Goal: Find specific page/section: Find specific page/section

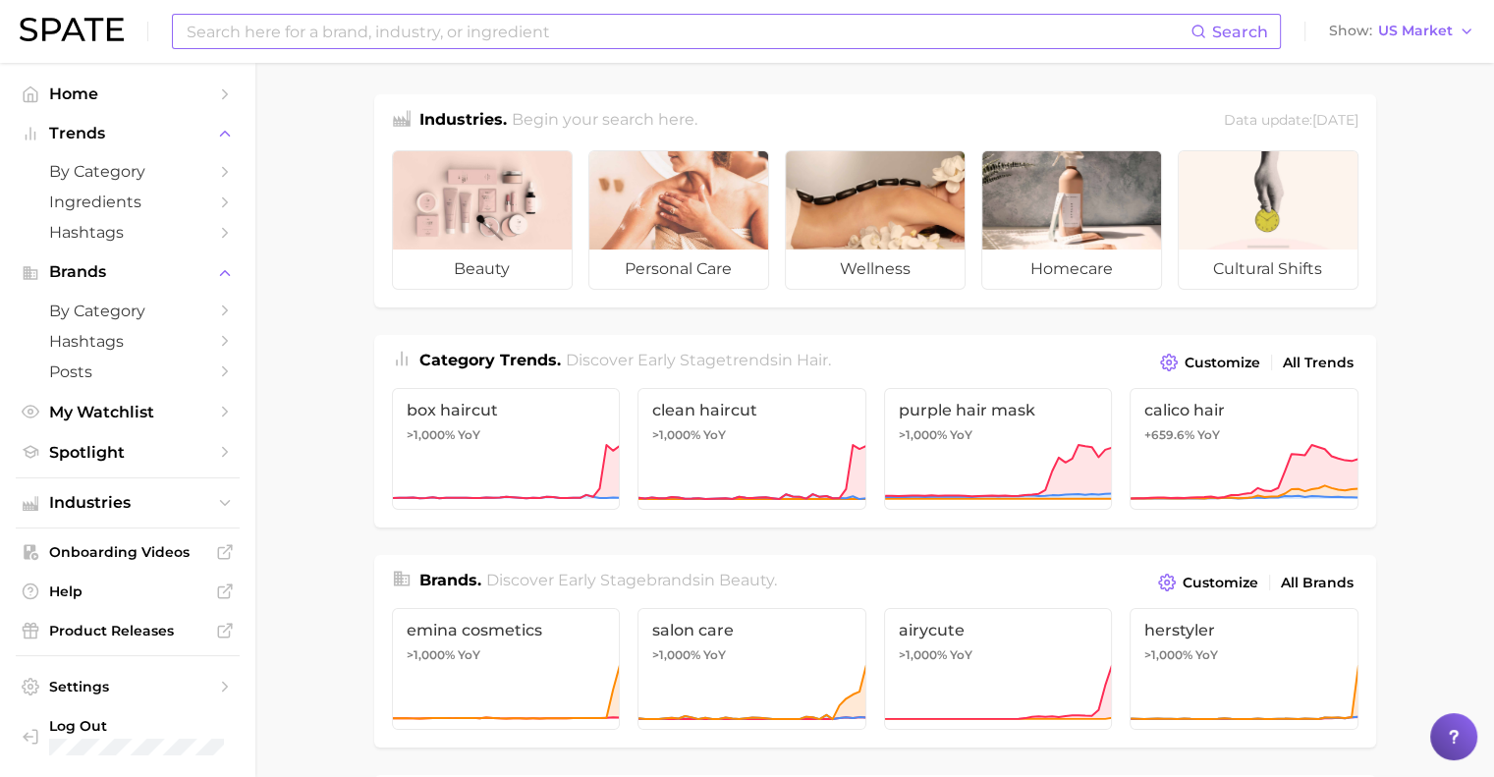
click at [503, 42] on input at bounding box center [688, 31] width 1006 height 33
click at [66, 94] on span "Home" at bounding box center [127, 93] width 157 height 19
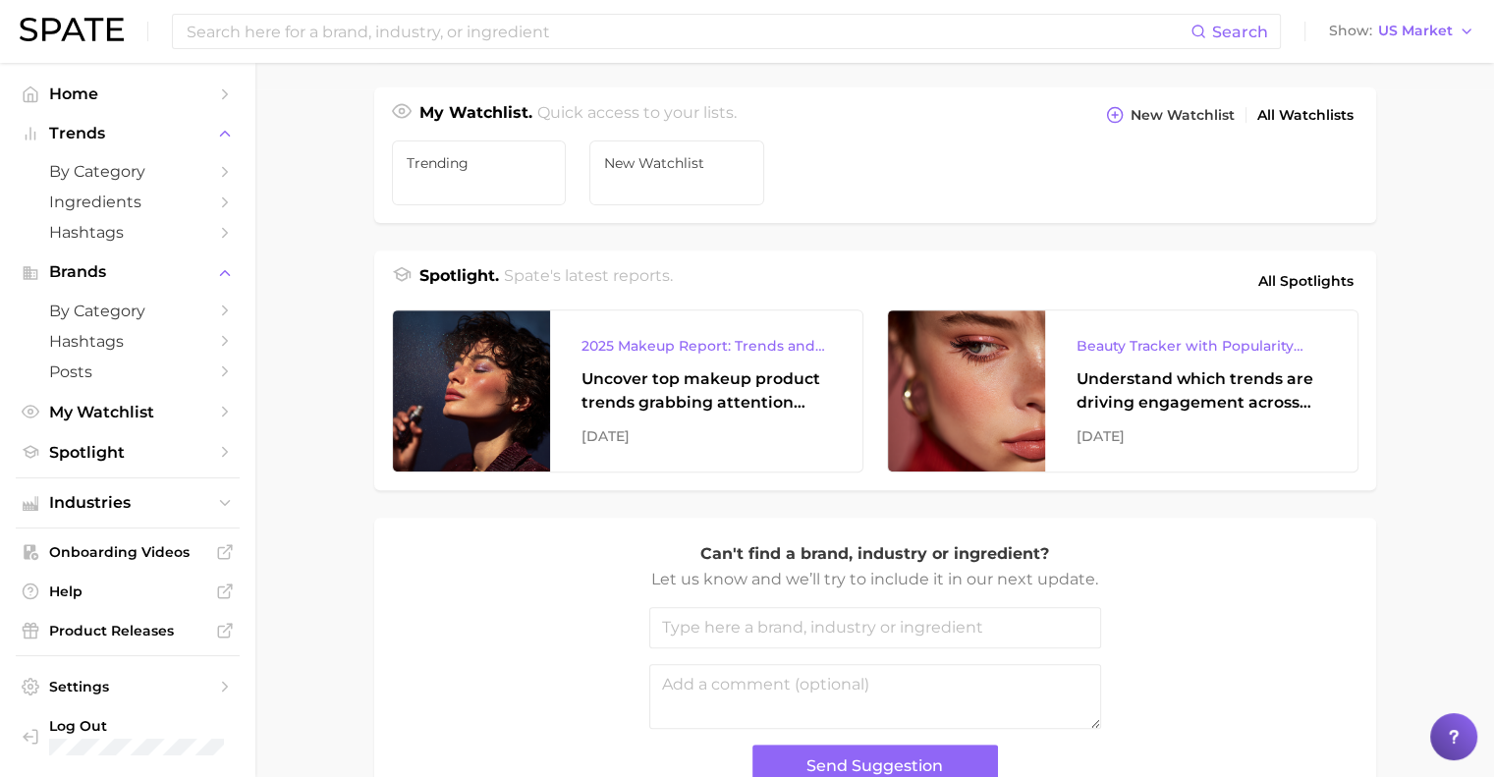
scroll to position [813, 0]
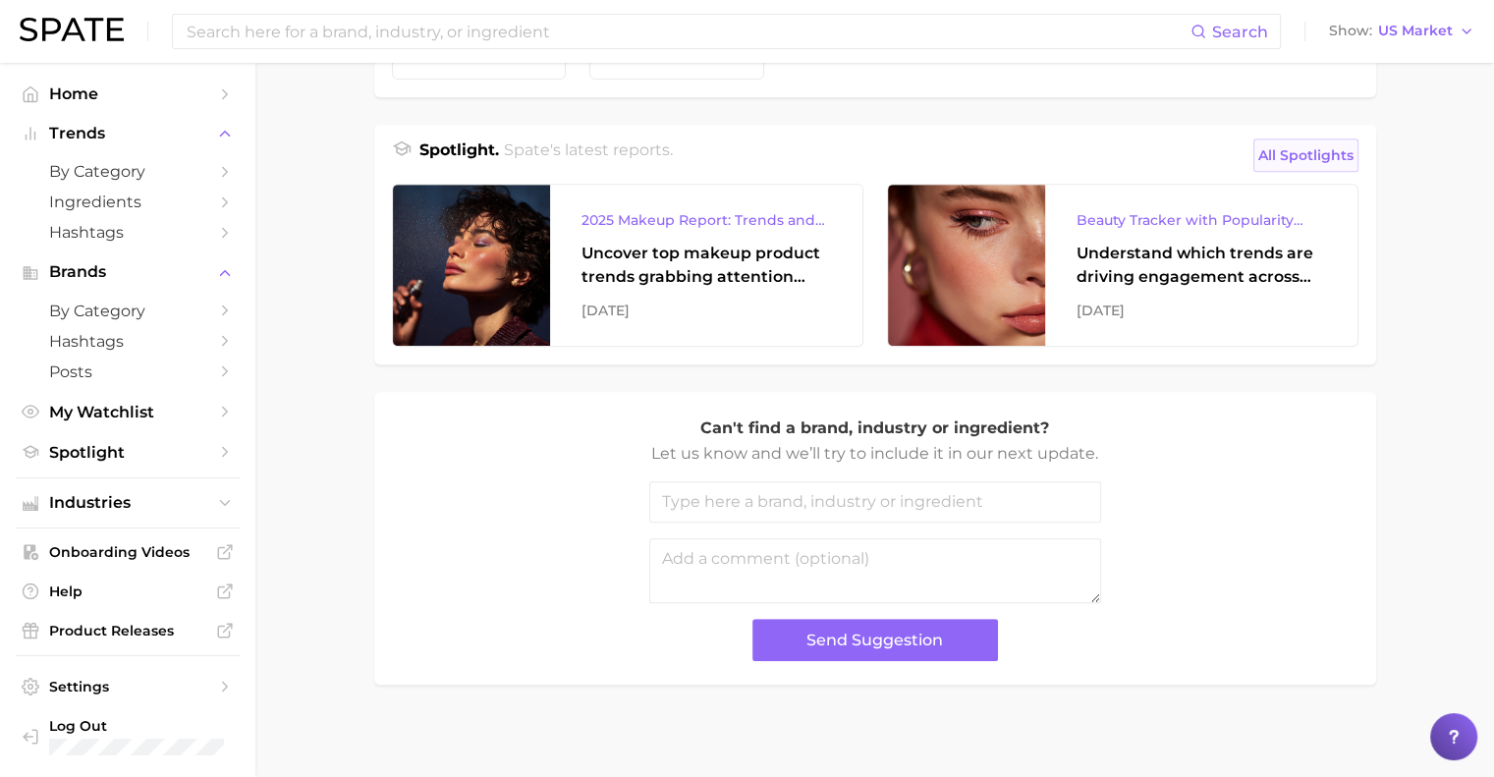
click at [1310, 147] on span "All Spotlights" at bounding box center [1305, 155] width 95 height 24
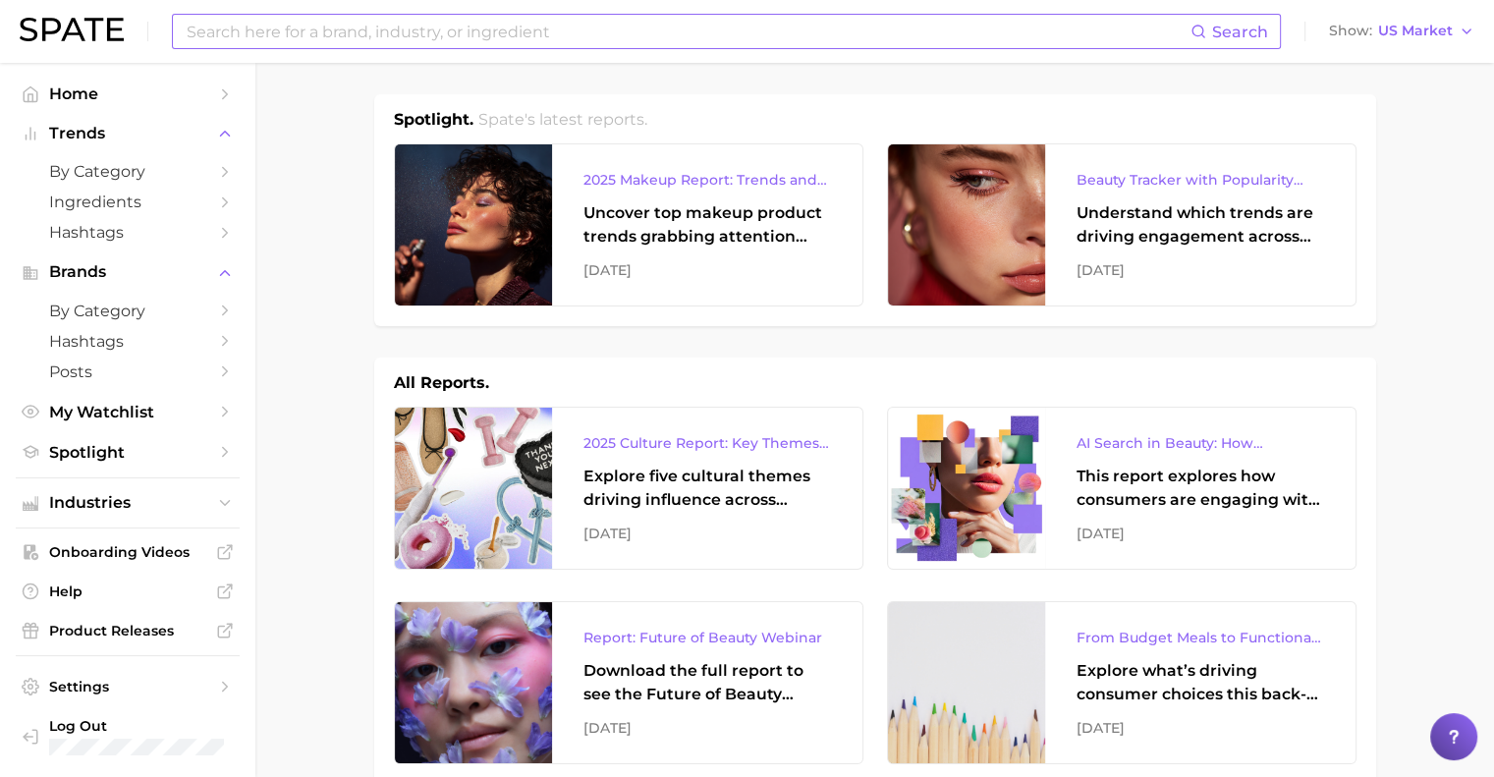
click at [322, 30] on input at bounding box center [688, 31] width 1006 height 33
type input "intimate care"
